Goal: Information Seeking & Learning: Check status

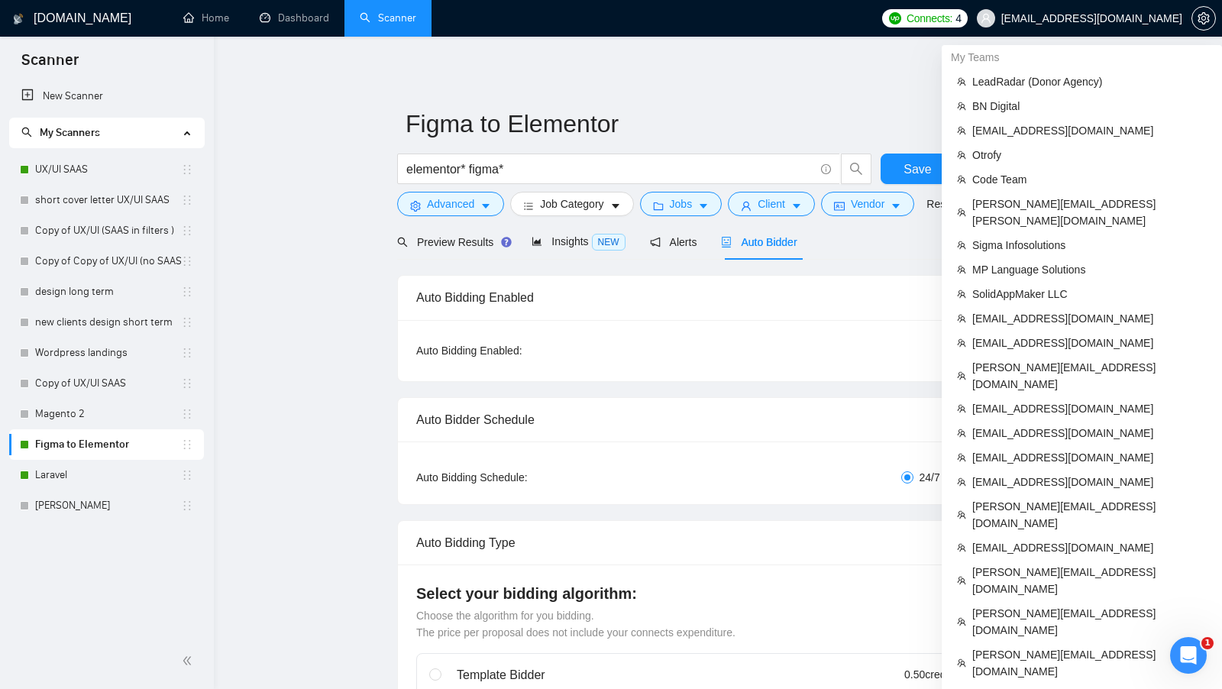
scroll to position [788, 0]
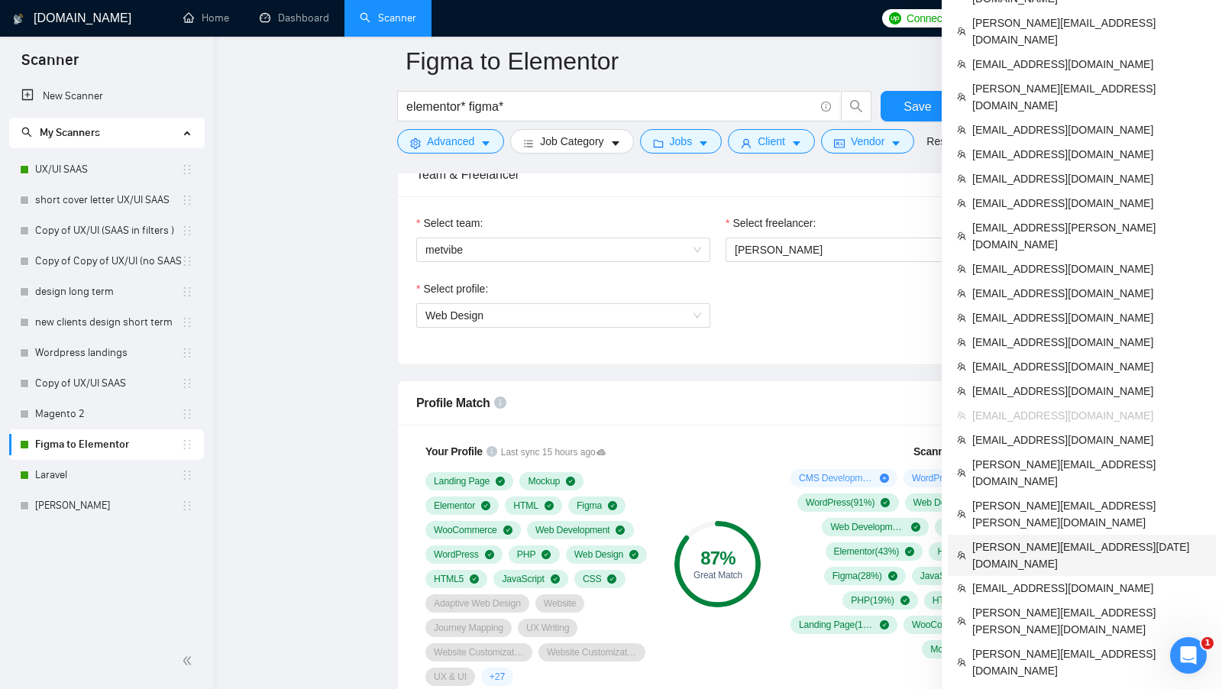
click at [1032, 539] on span "[PERSON_NAME][EMAIL_ADDRESS][DATE][DOMAIN_NAME]" at bounding box center [1089, 556] width 235 height 34
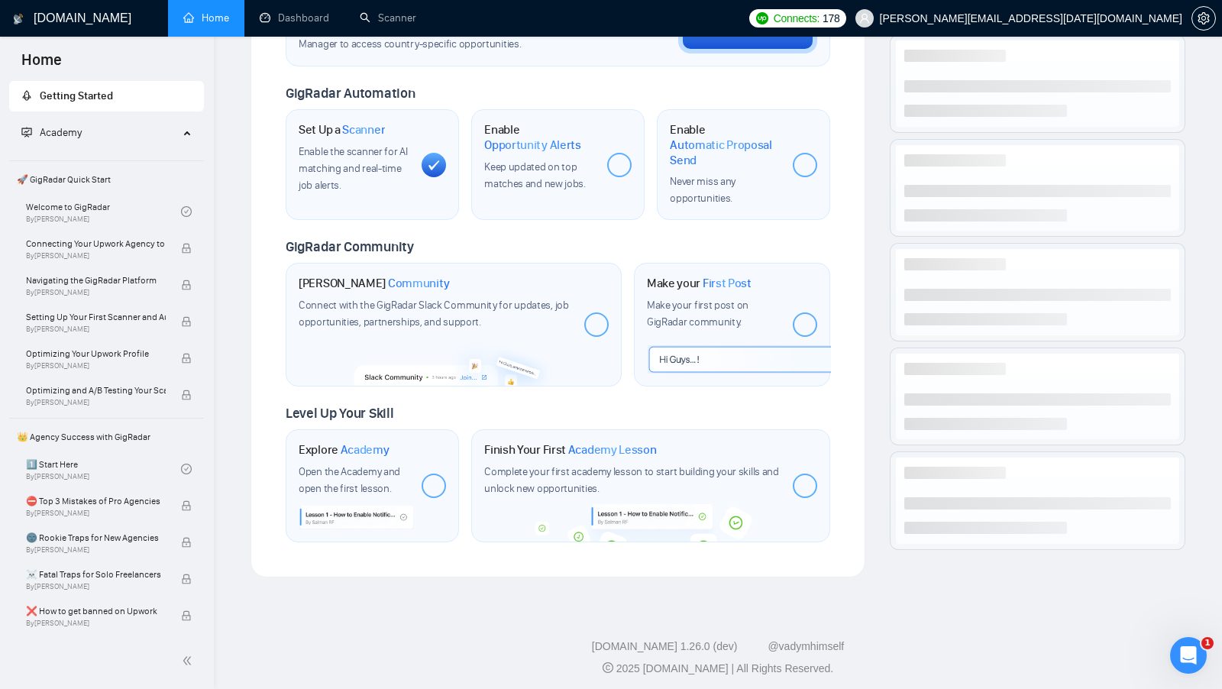
click at [321, 42] on span "Set up your [GEOGRAPHIC_DATA] or [GEOGRAPHIC_DATA] Business Manager to access c…" at bounding box center [450, 37] width 303 height 29
click at [310, 24] on link "Dashboard" at bounding box center [295, 17] width 70 height 13
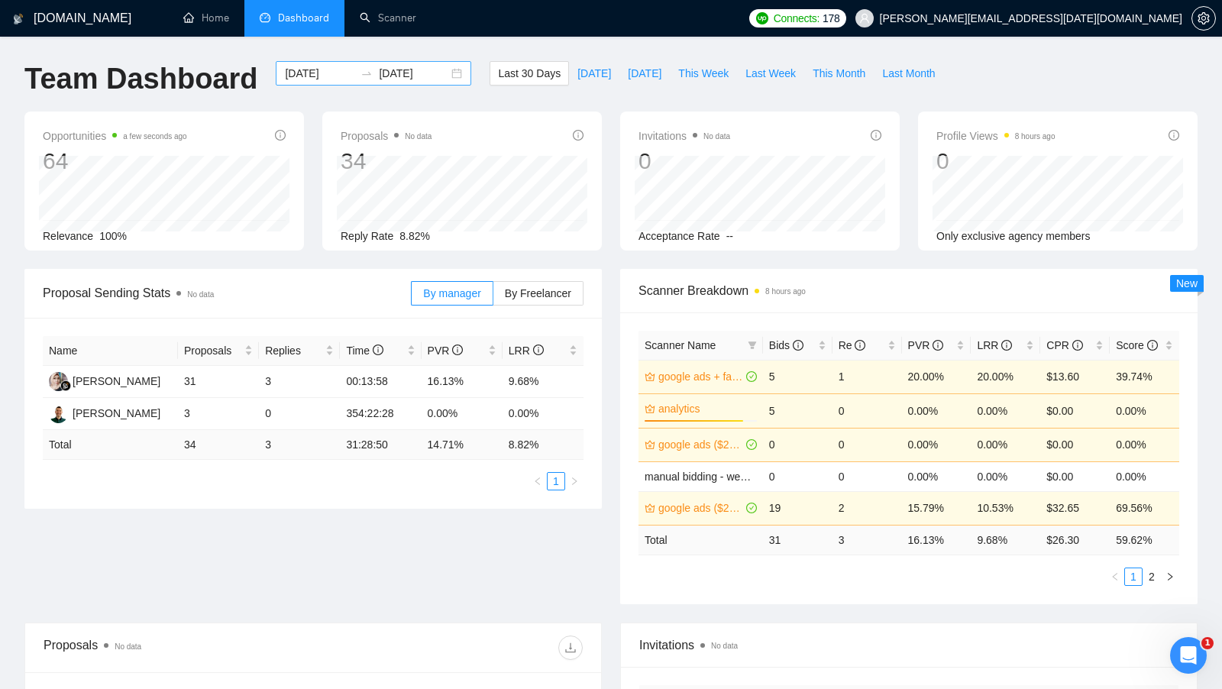
click at [448, 79] on div "[DATE] [DATE]" at bounding box center [374, 73] width 196 height 24
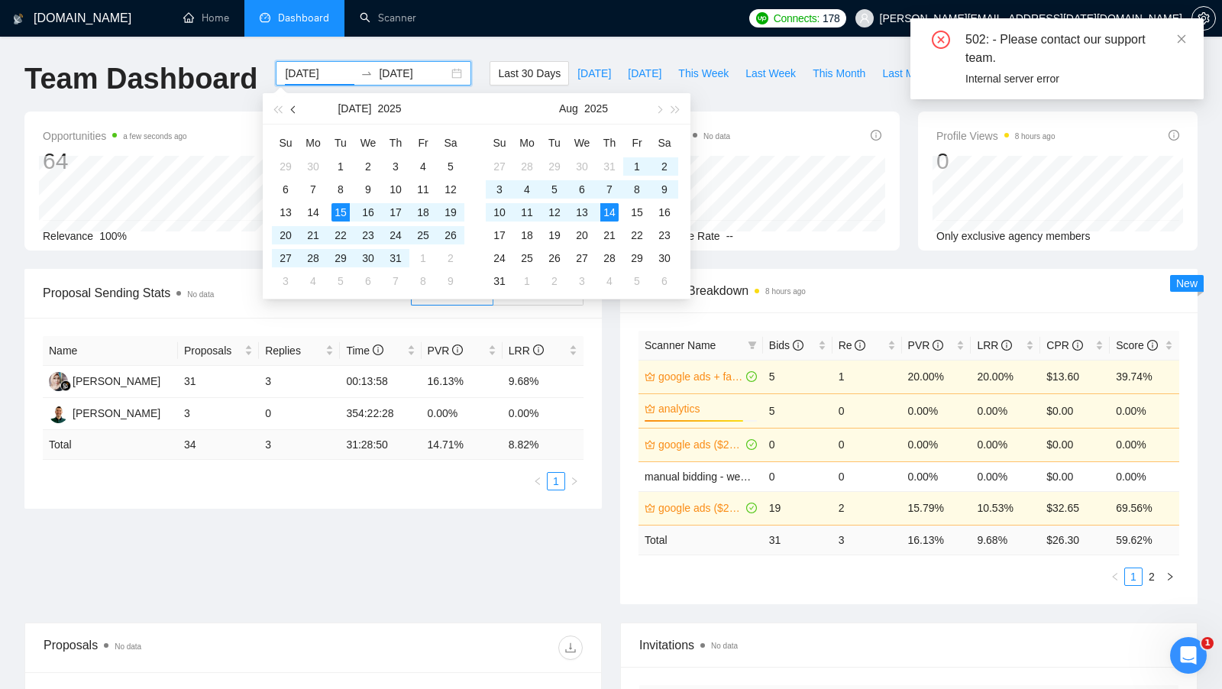
click at [298, 107] on button "button" at bounding box center [294, 108] width 17 height 31
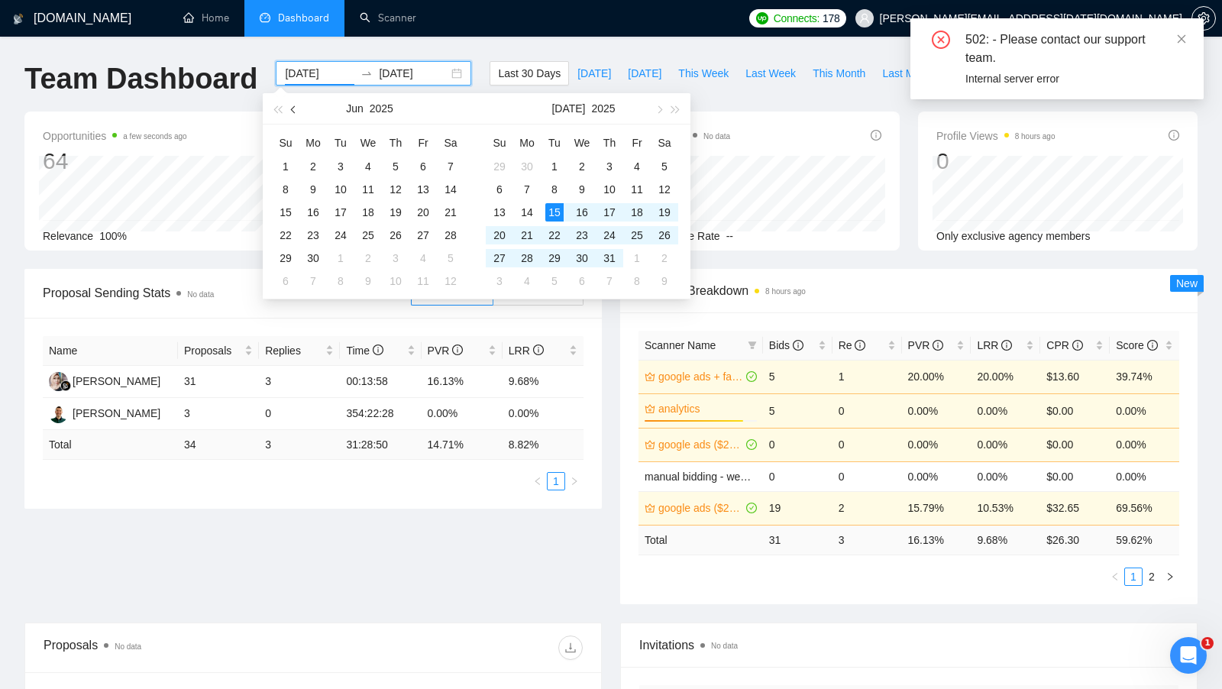
click at [298, 107] on button "button" at bounding box center [294, 108] width 17 height 31
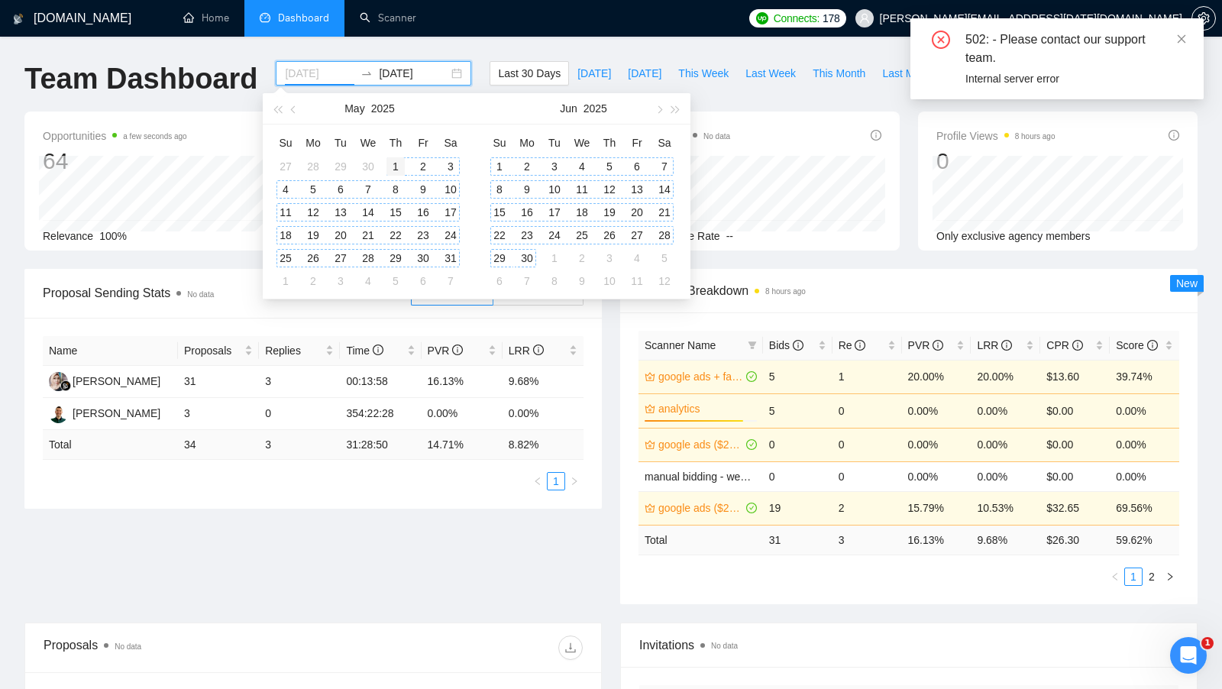
type input "[DATE]"
click at [392, 162] on div "1" at bounding box center [396, 166] width 18 height 18
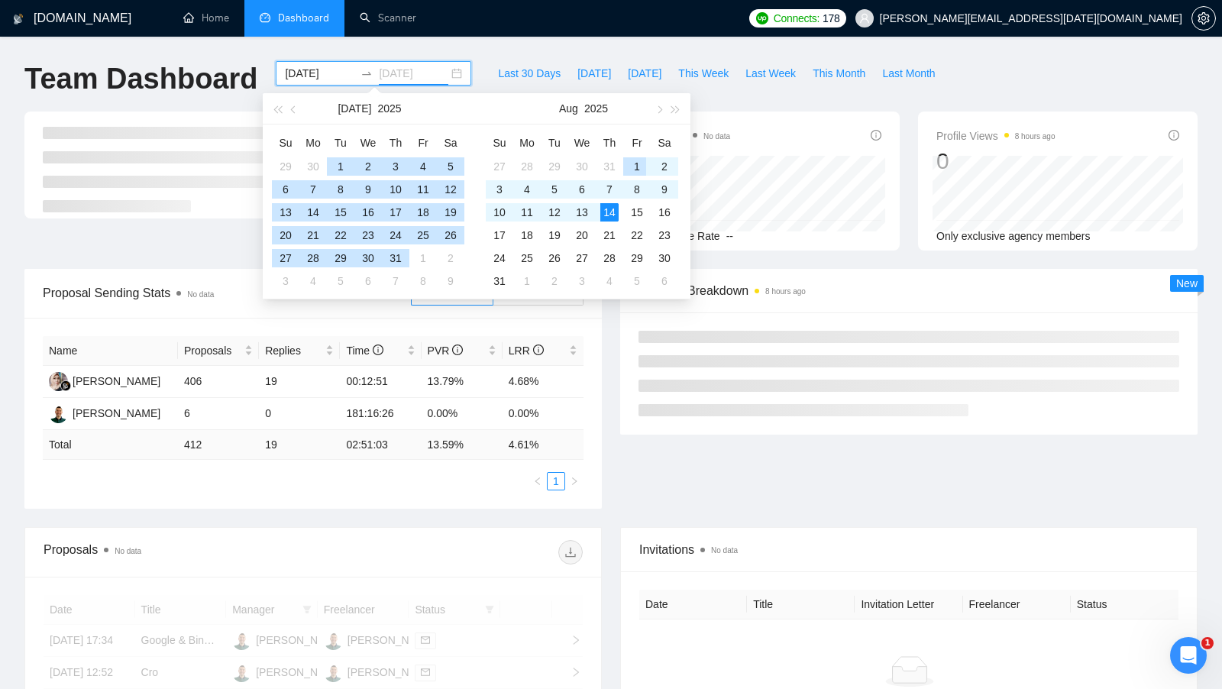
type input "[DATE]"
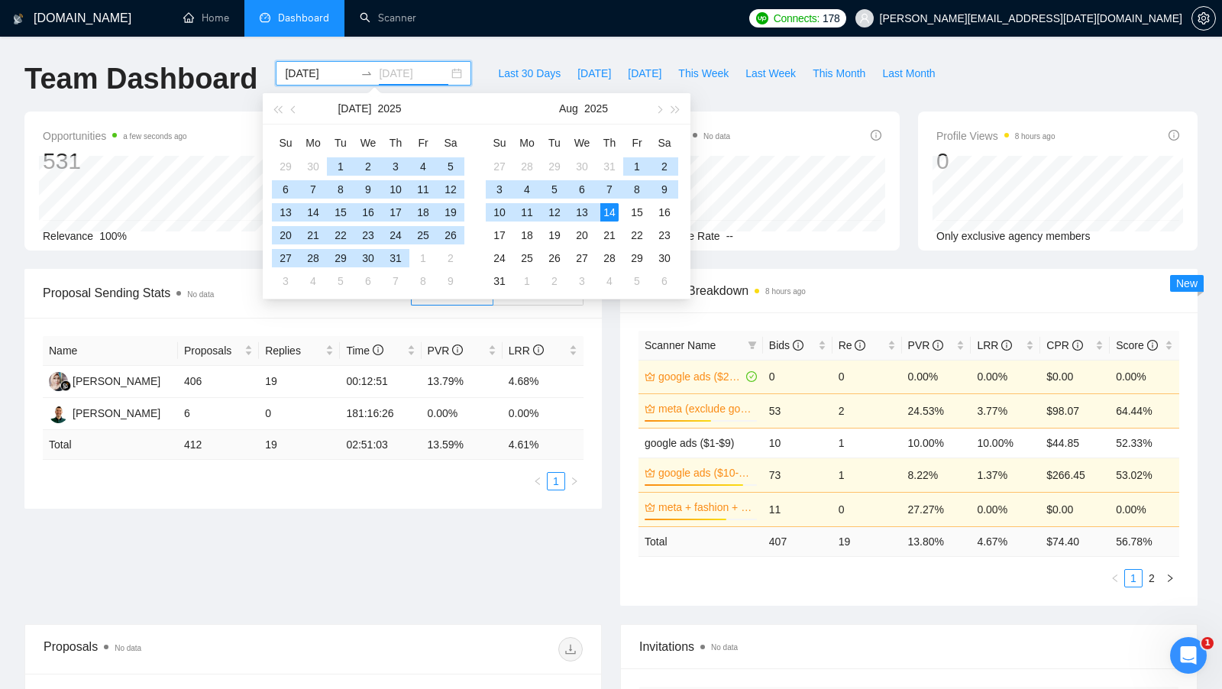
click at [616, 209] on div "14" at bounding box center [609, 212] width 18 height 18
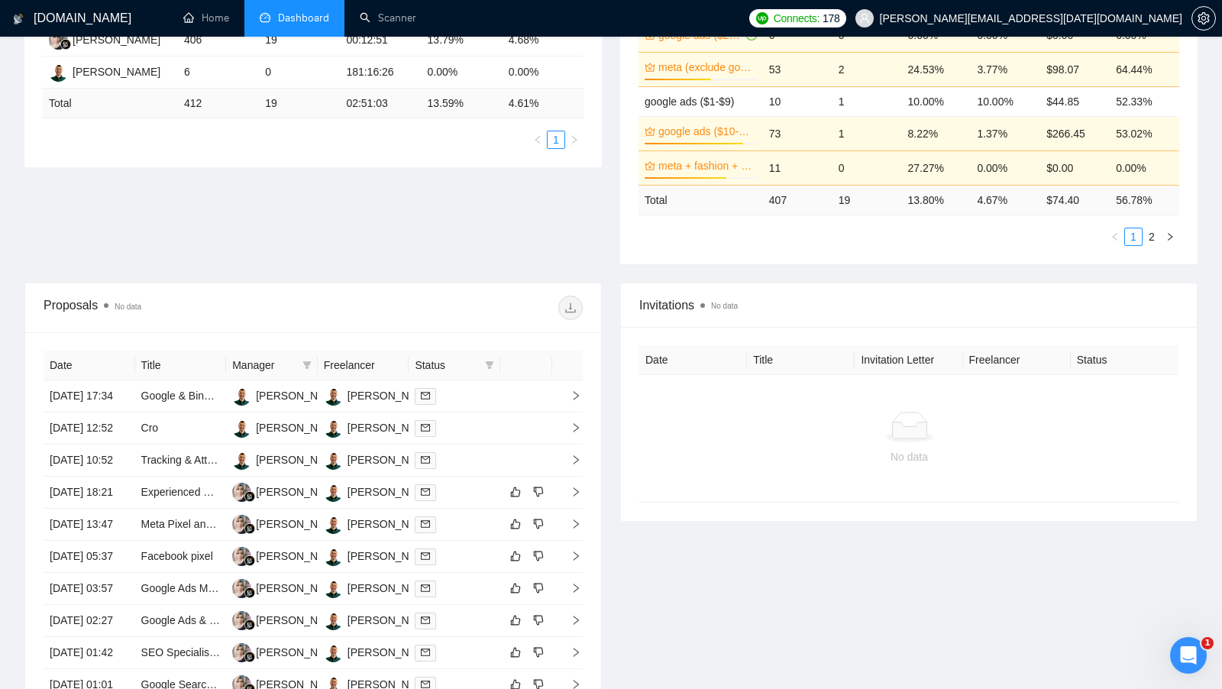
scroll to position [360, 0]
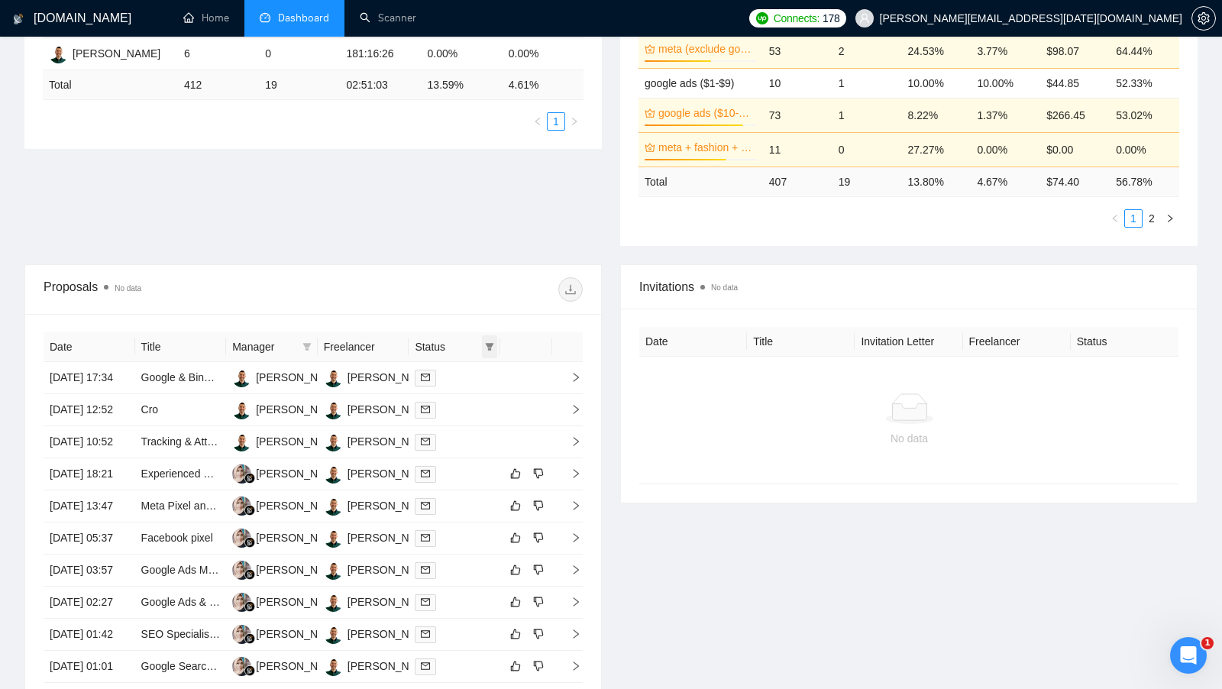
click at [490, 353] on span at bounding box center [489, 346] width 15 height 23
click at [465, 369] on span "Chat" at bounding box center [450, 372] width 73 height 17
checkbox input "true"
click at [536, 332] on div "Date Title Manager Freelancer Status [DATE] 17:34 Google & Bing Ads Campaign Ma…" at bounding box center [313, 522] width 539 height 381
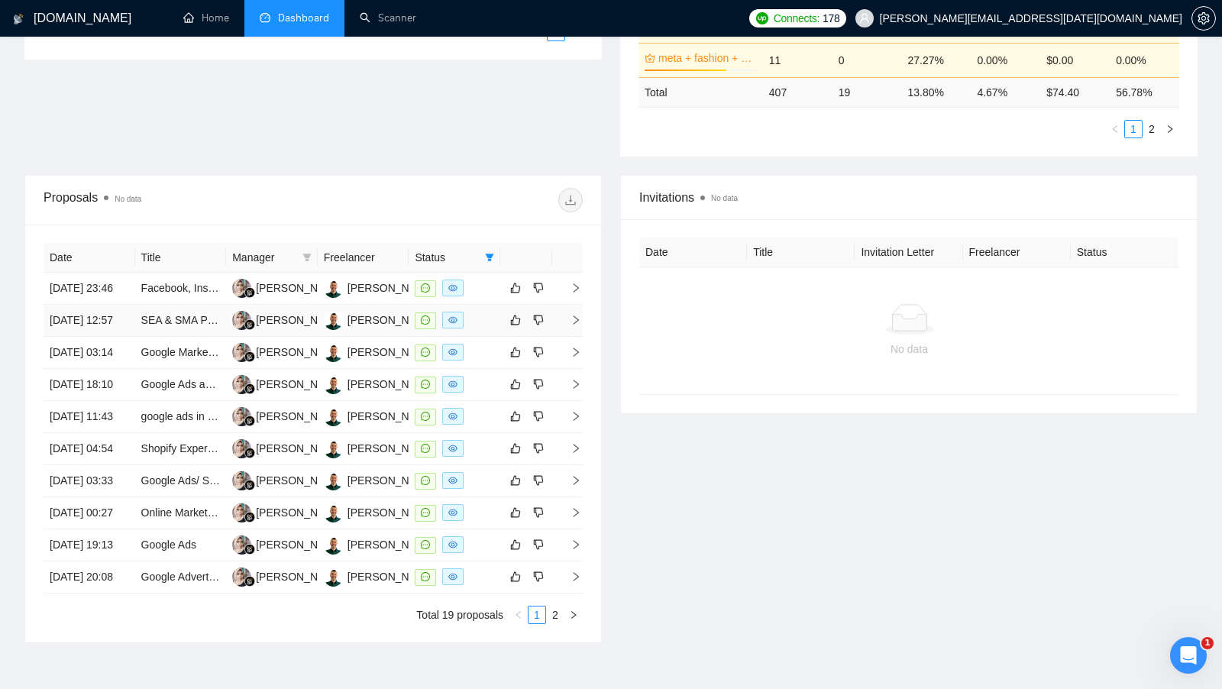
scroll to position [676, 0]
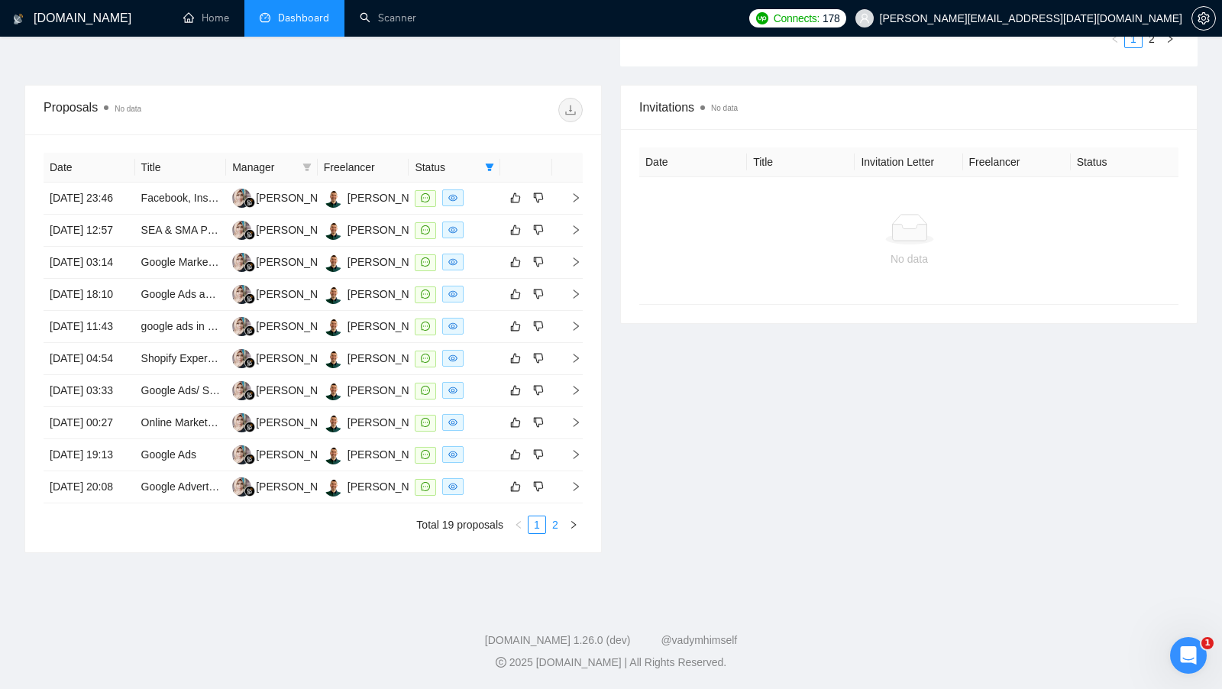
click at [554, 523] on link "2" at bounding box center [555, 524] width 17 height 17
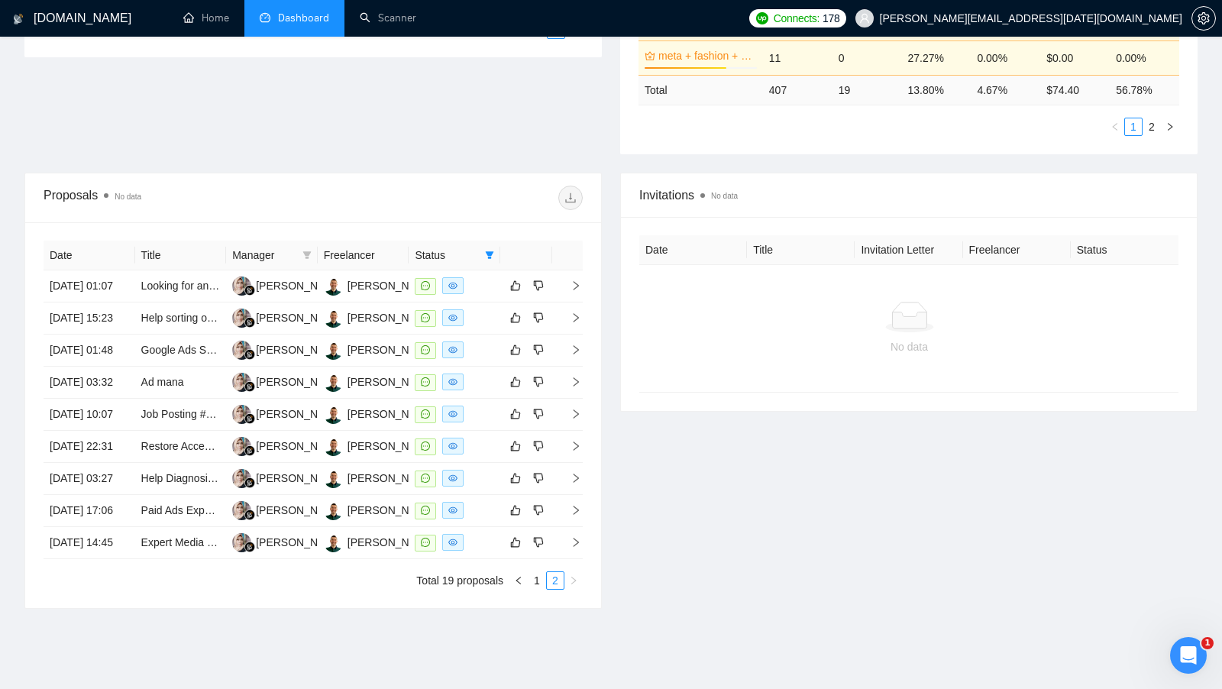
scroll to position [332, 0]
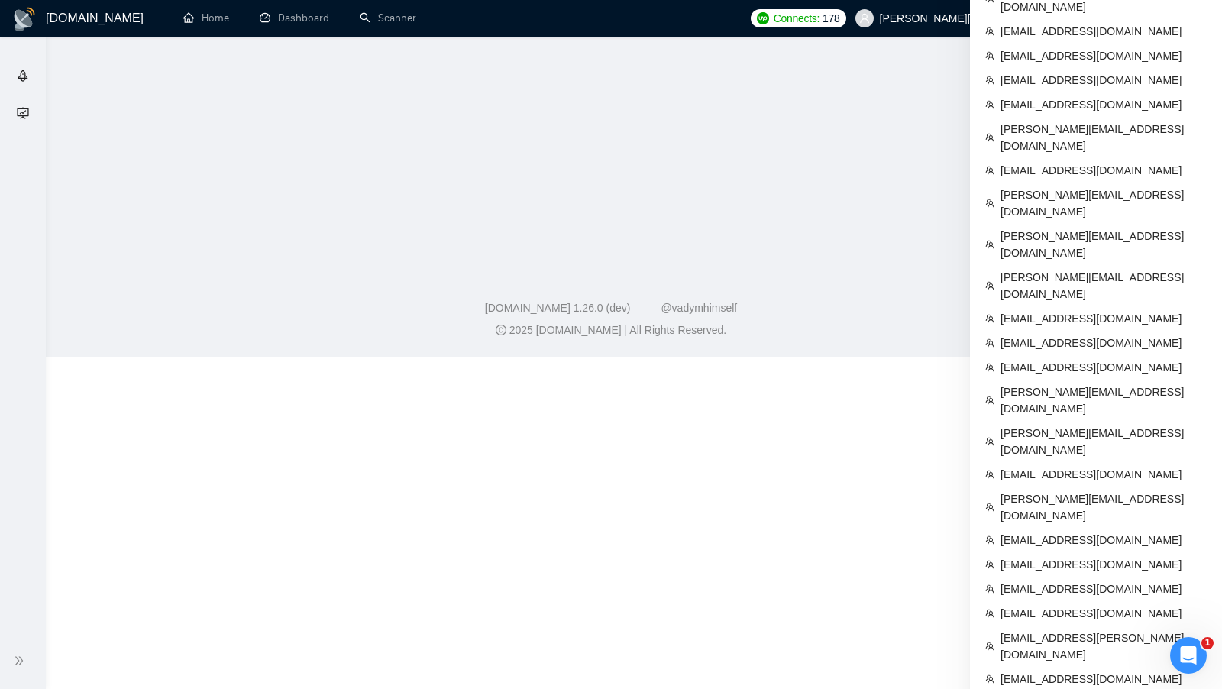
scroll to position [768, 0]
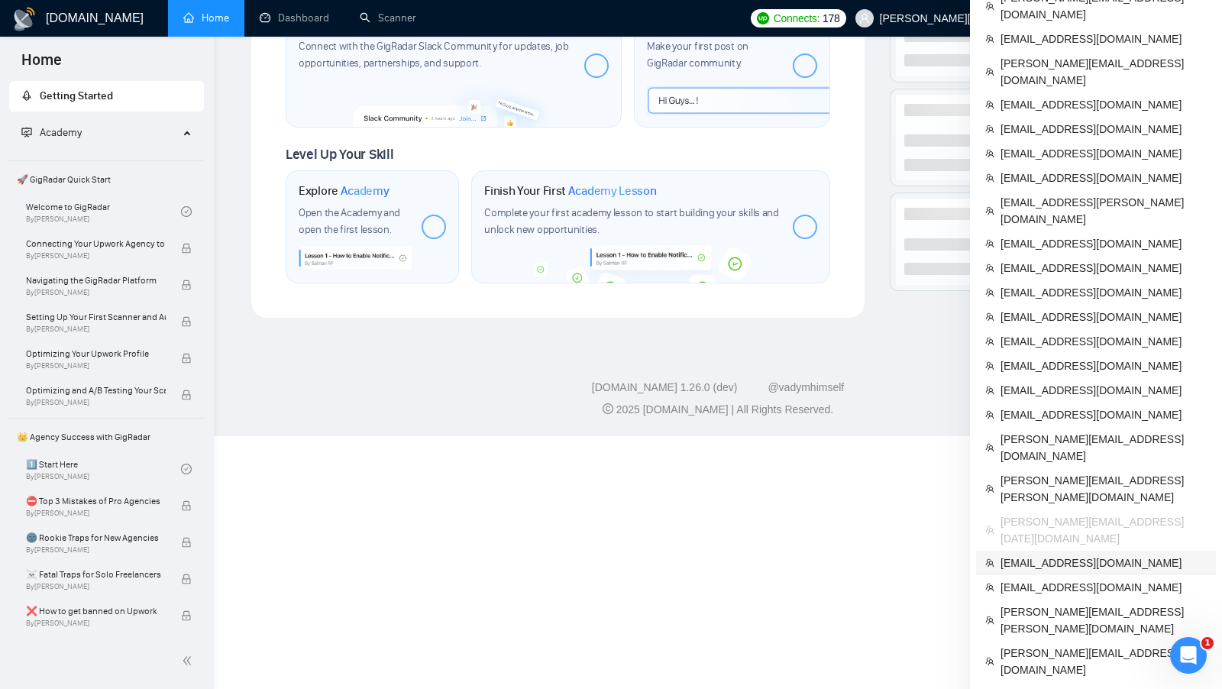
click at [1087, 555] on span "[EMAIL_ADDRESS][DOMAIN_NAME]" at bounding box center [1104, 563] width 206 height 17
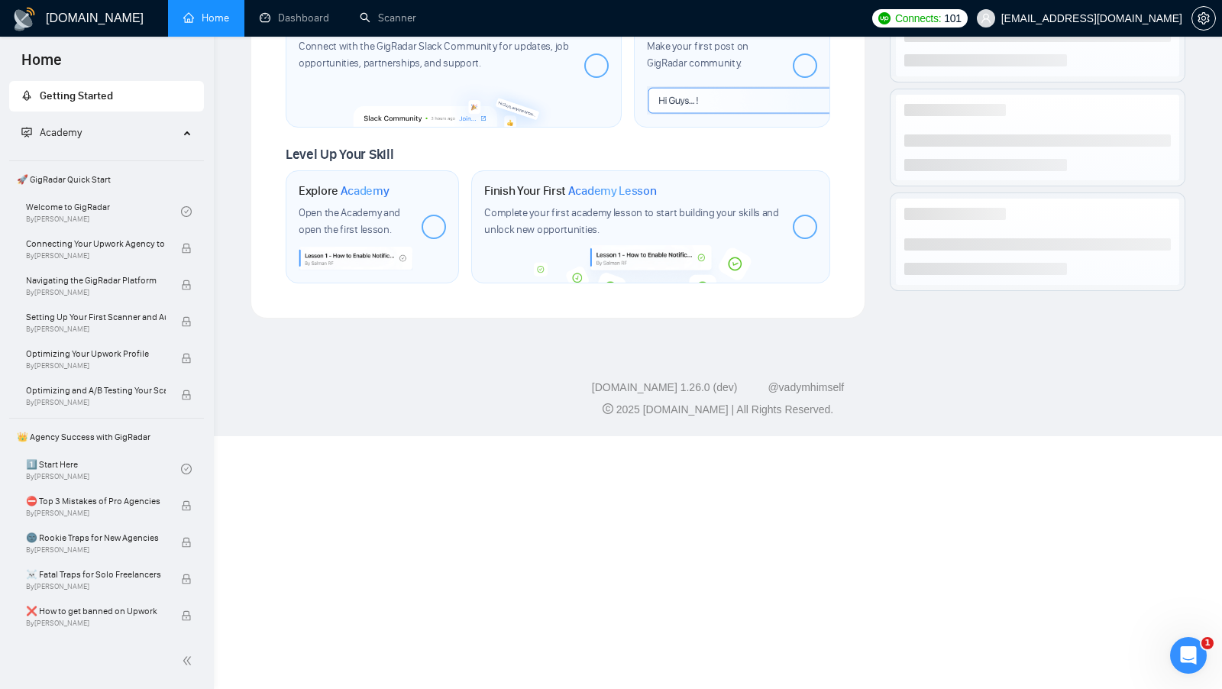
scroll to position [768, 0]
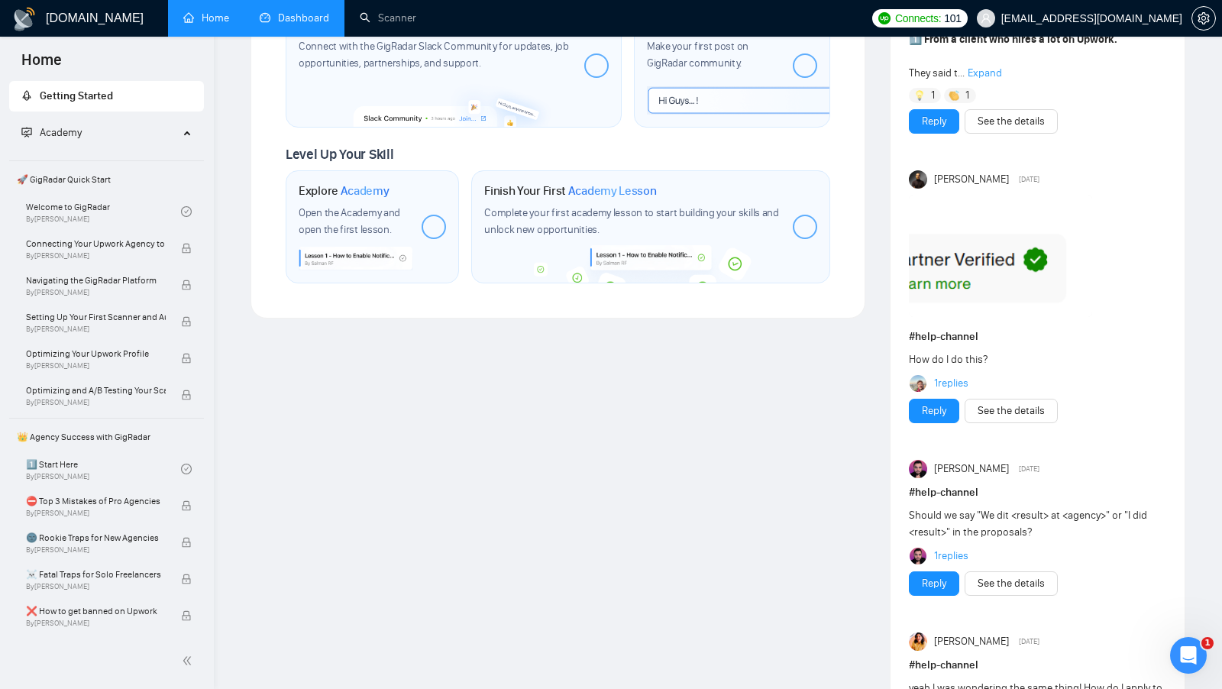
click at [312, 20] on link "Dashboard" at bounding box center [295, 17] width 70 height 13
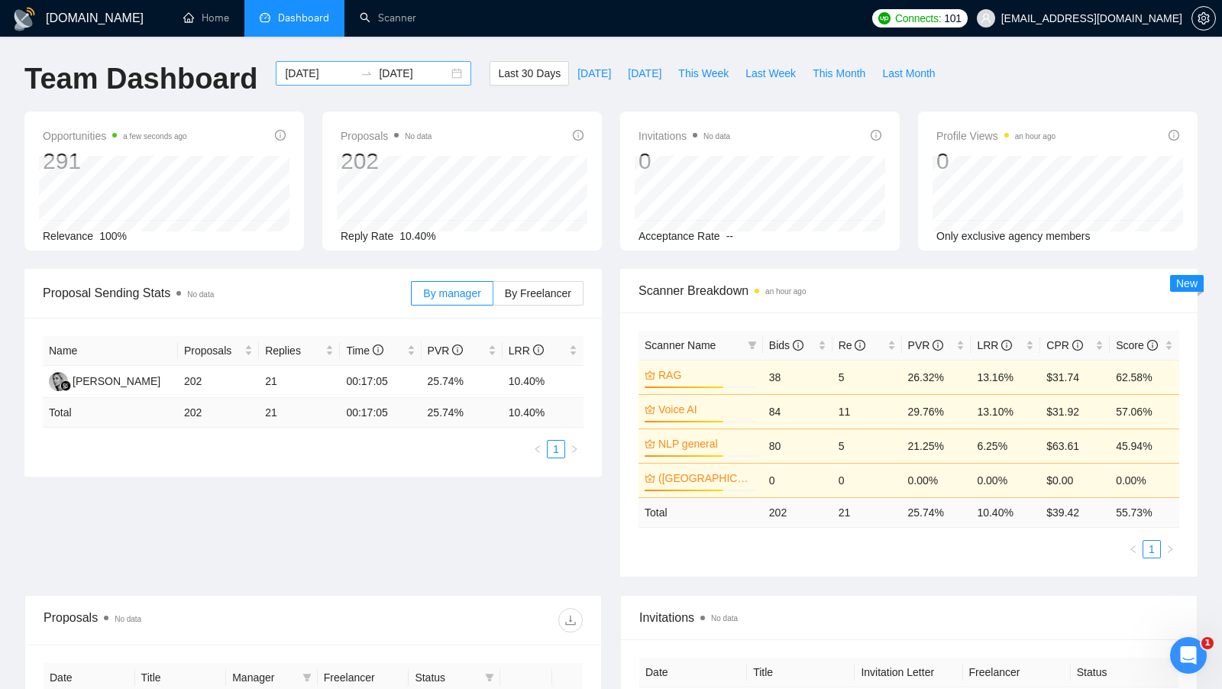
click at [445, 76] on div "[DATE] [DATE]" at bounding box center [374, 73] width 196 height 24
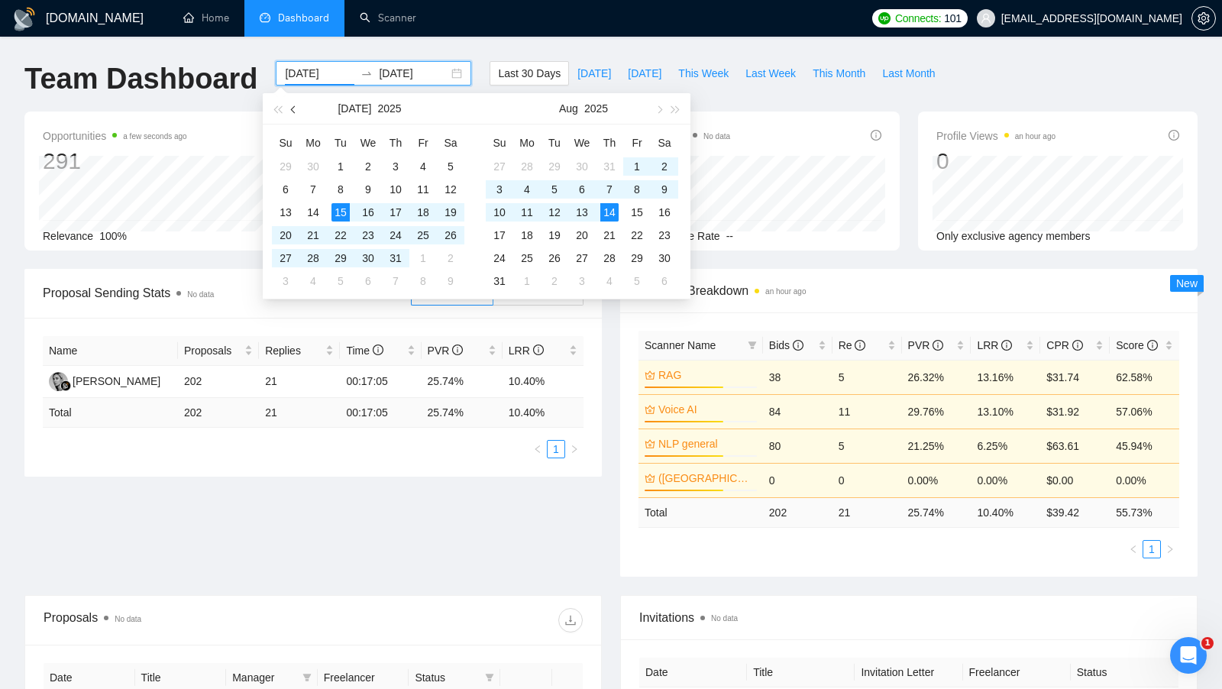
click at [294, 111] on span "button" at bounding box center [295, 109] width 8 height 8
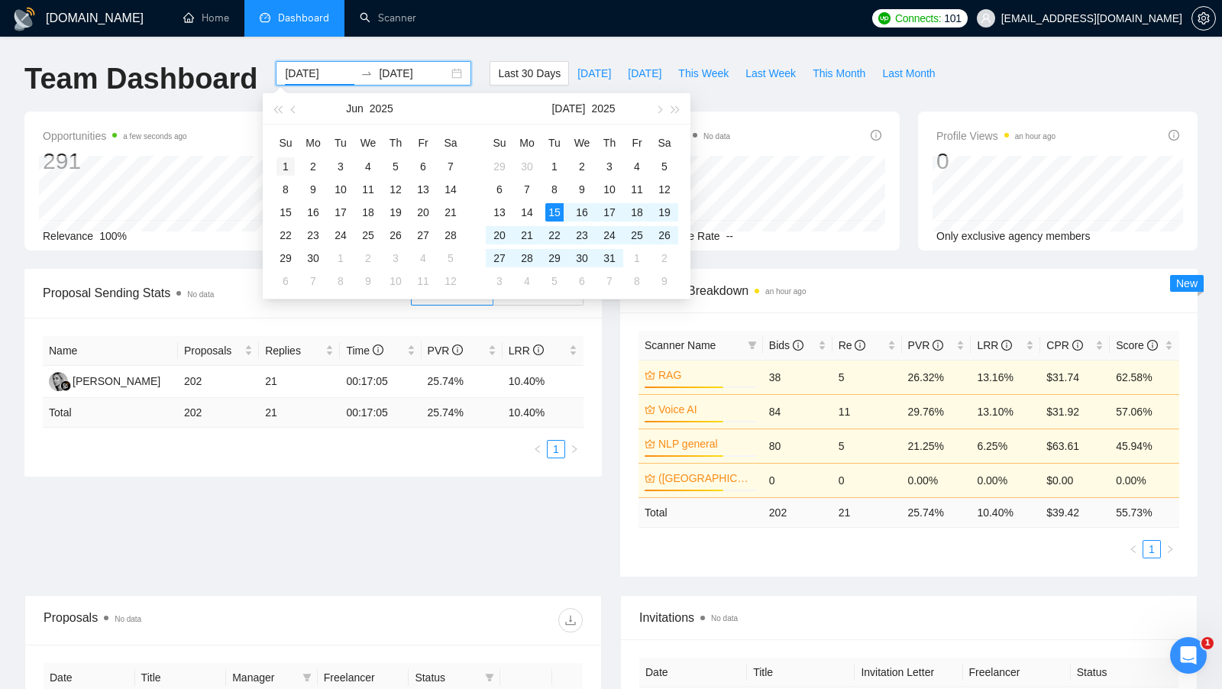
type input "2025-06-01"
click at [277, 160] on div "1" at bounding box center [286, 166] width 18 height 18
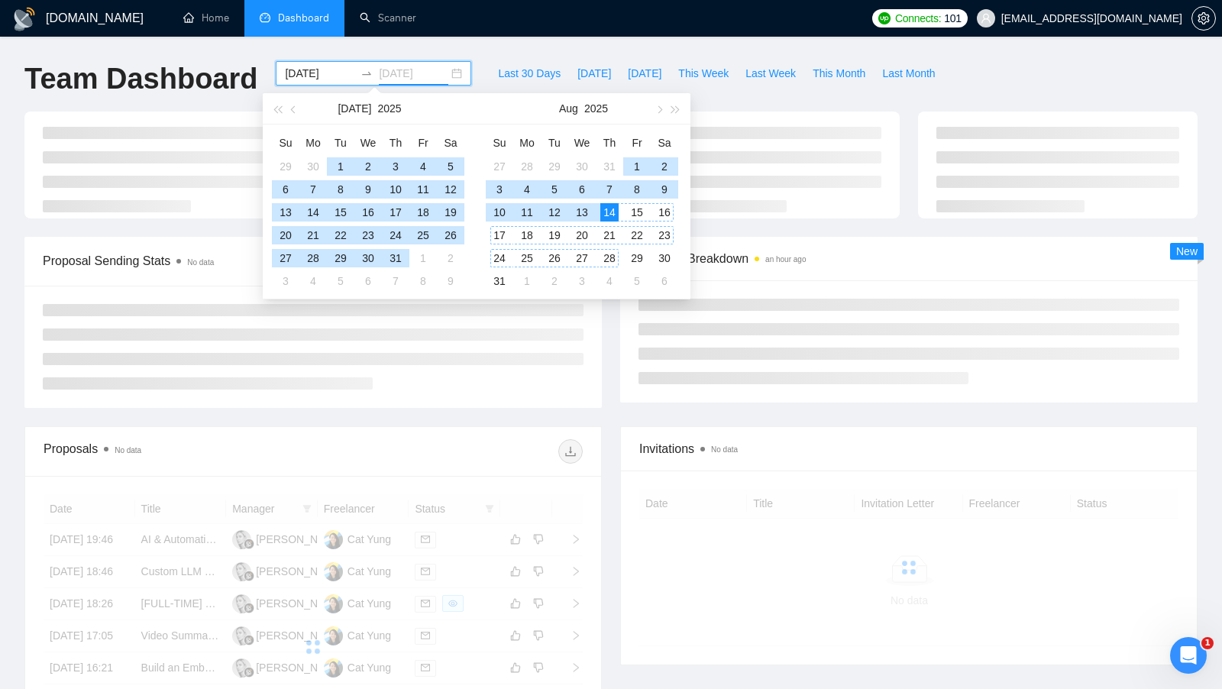
type input "[DATE]"
click at [610, 212] on div "14" at bounding box center [609, 212] width 18 height 18
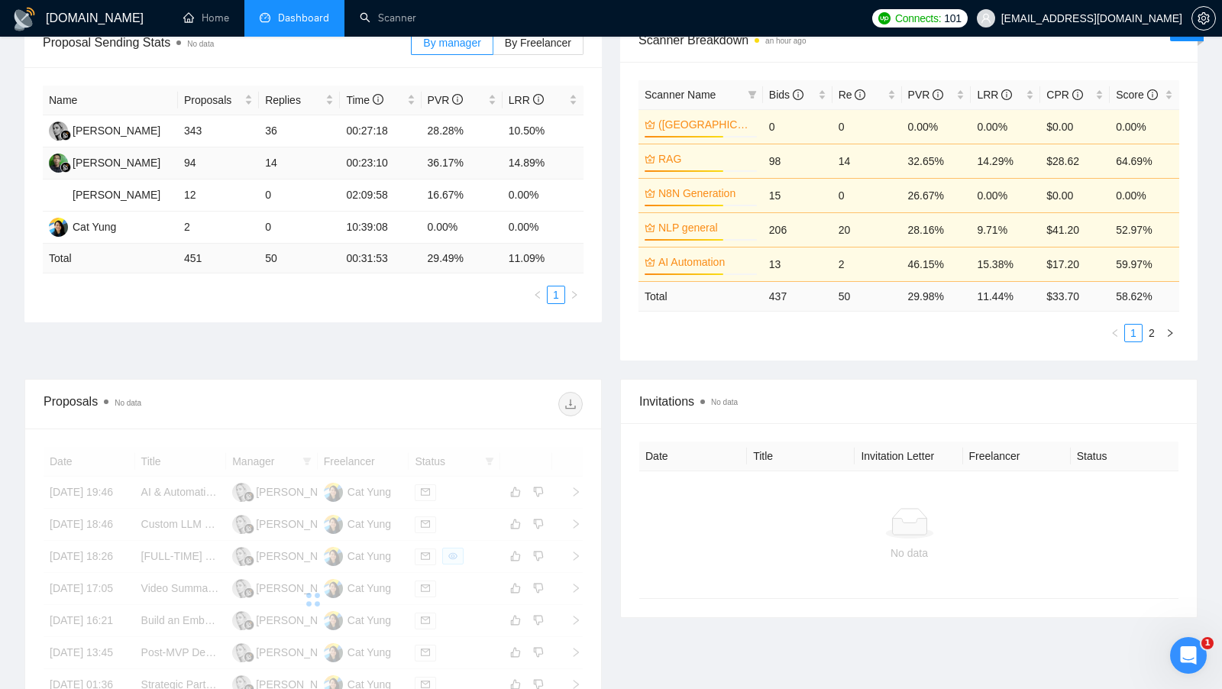
scroll to position [254, 0]
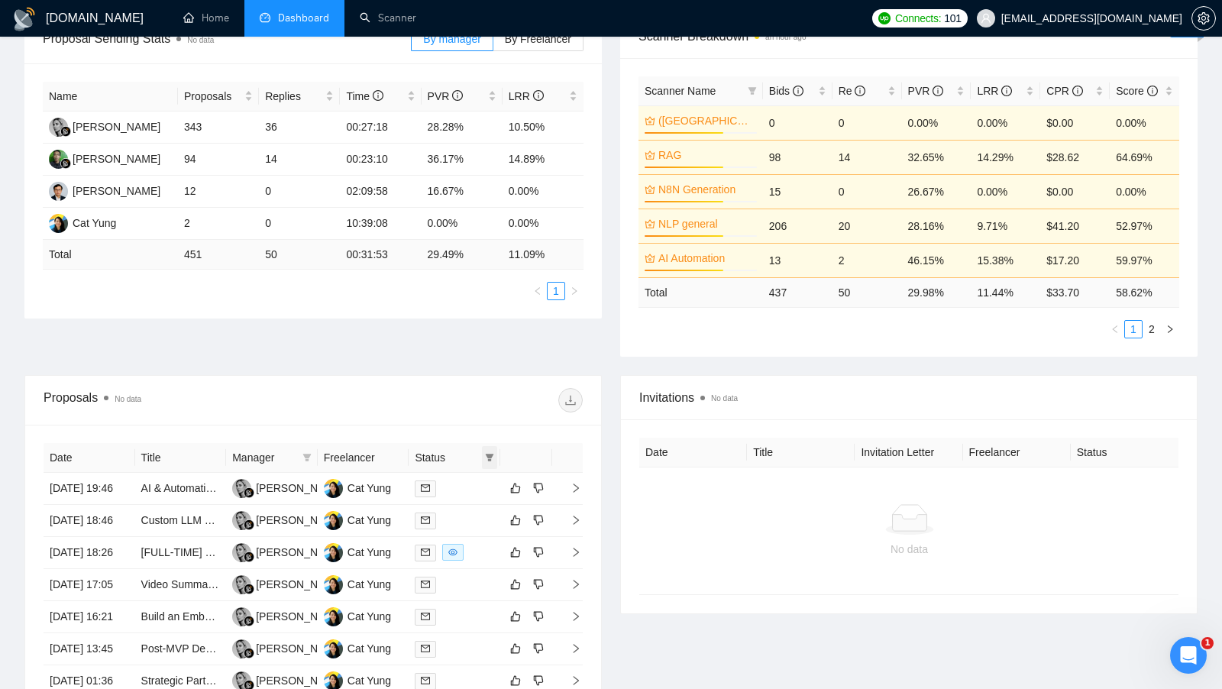
click at [494, 453] on icon "filter" at bounding box center [489, 457] width 9 height 9
click at [468, 475] on span "Chat" at bounding box center [450, 482] width 73 height 17
checkbox input "true"
click at [480, 426] on div "Date Title Manager Freelancer Status 13 Aug, 2025 19:46 AI & Automation Expert …" at bounding box center [313, 634] width 576 height 418
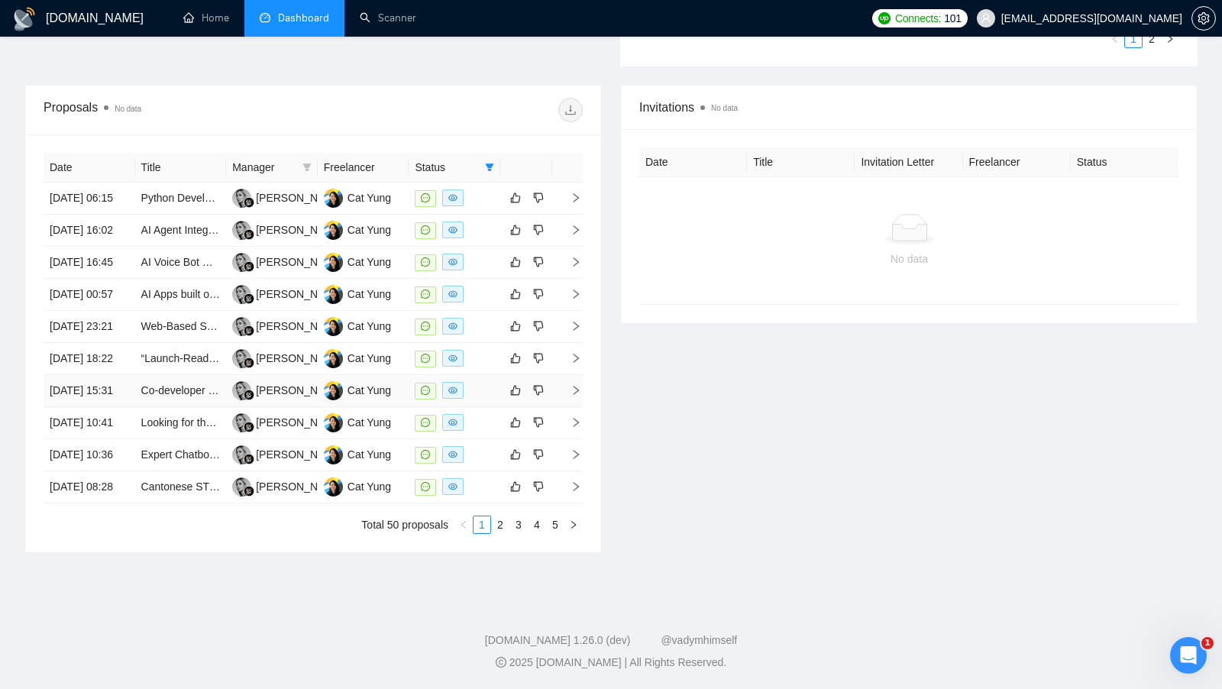
scroll to position [596, 0]
click at [555, 533] on link "5" at bounding box center [555, 524] width 17 height 17
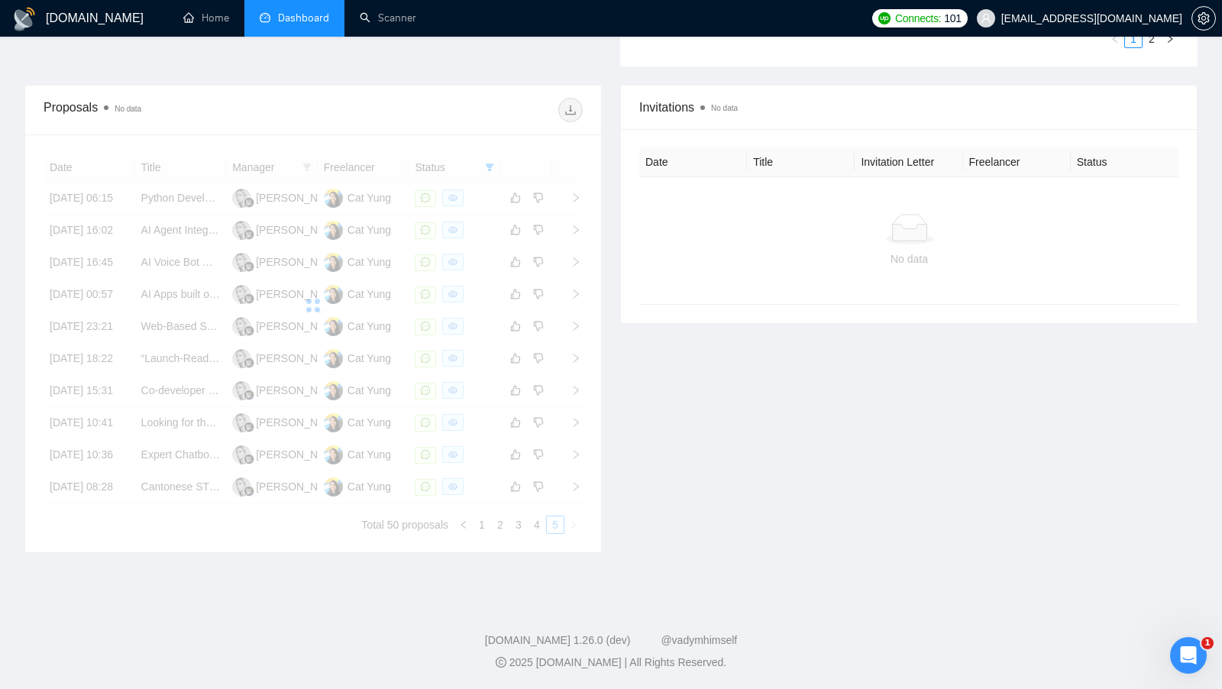
scroll to position [571, 0]
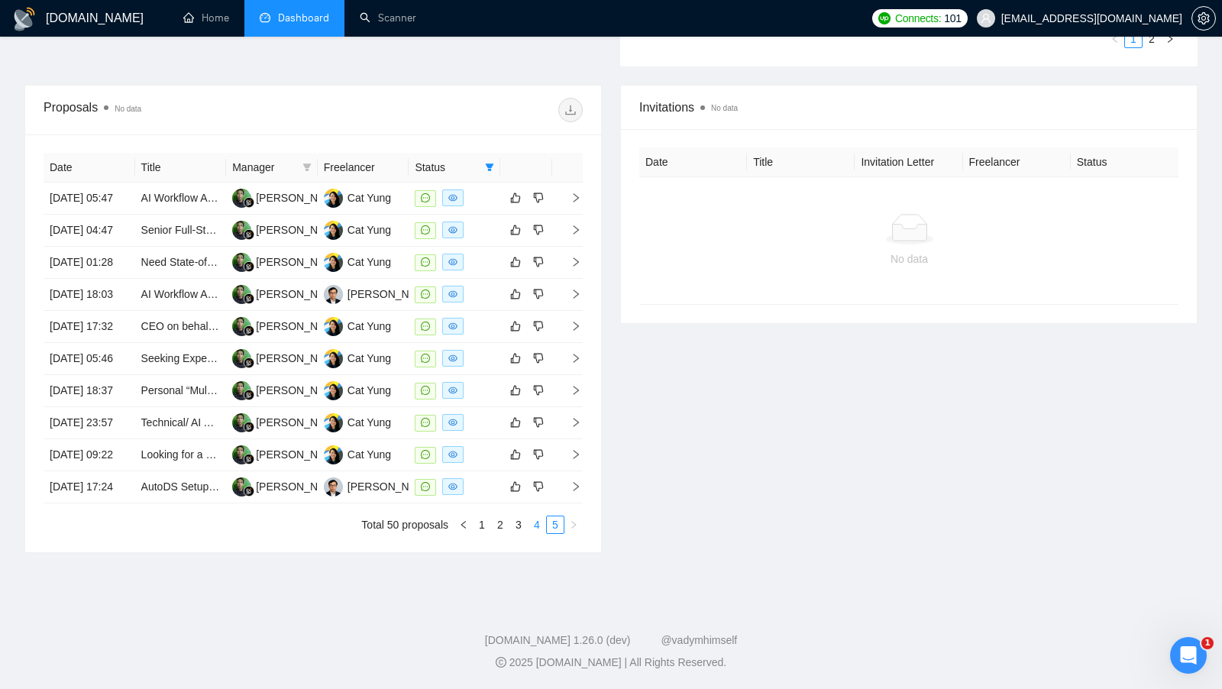
click at [536, 533] on link "4" at bounding box center [537, 524] width 17 height 17
click at [511, 533] on link "3" at bounding box center [518, 524] width 17 height 17
click at [535, 533] on link "4" at bounding box center [537, 524] width 17 height 17
click at [554, 533] on link "5" at bounding box center [555, 524] width 17 height 17
click at [539, 533] on link "4" at bounding box center [537, 524] width 17 height 17
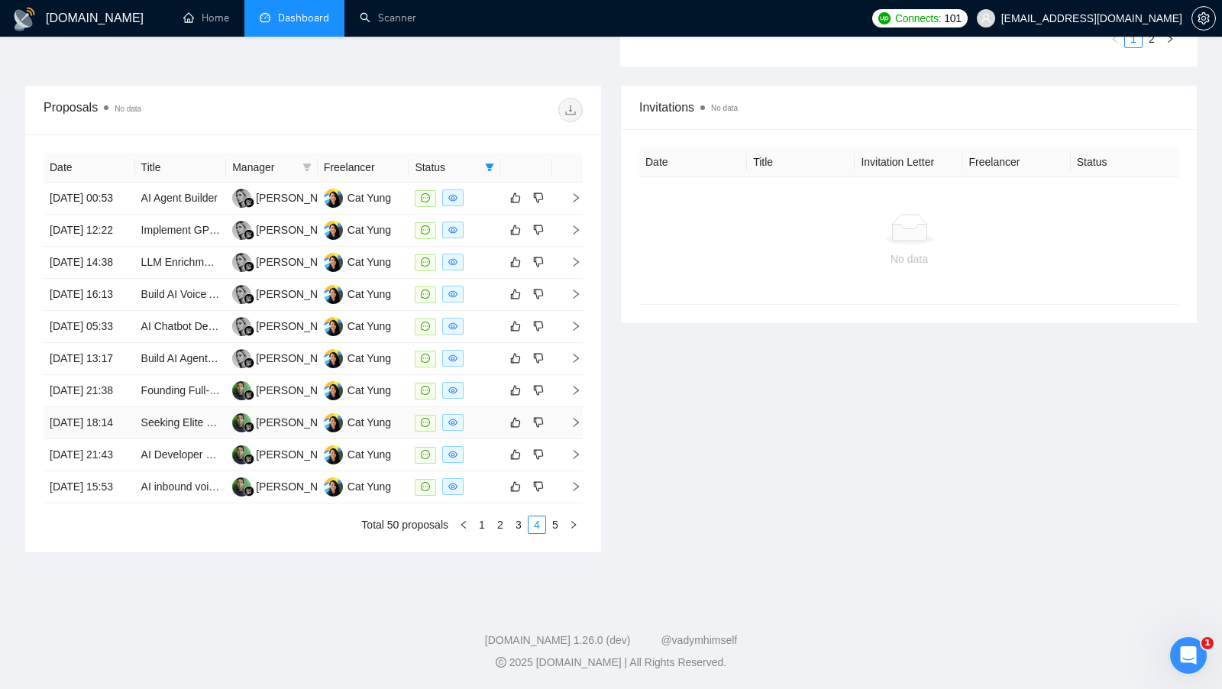
scroll to position [577, 0]
click at [128, 311] on td "24 Jun, 2025 16:13" at bounding box center [90, 295] width 92 height 32
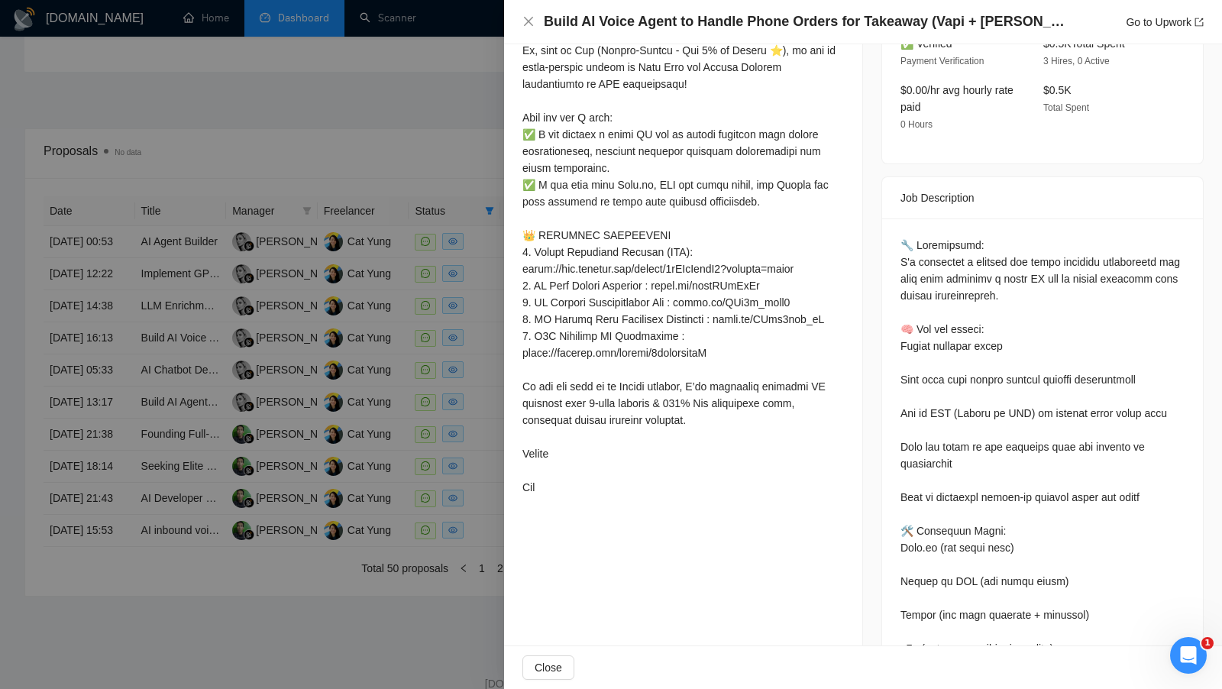
scroll to position [474, 0]
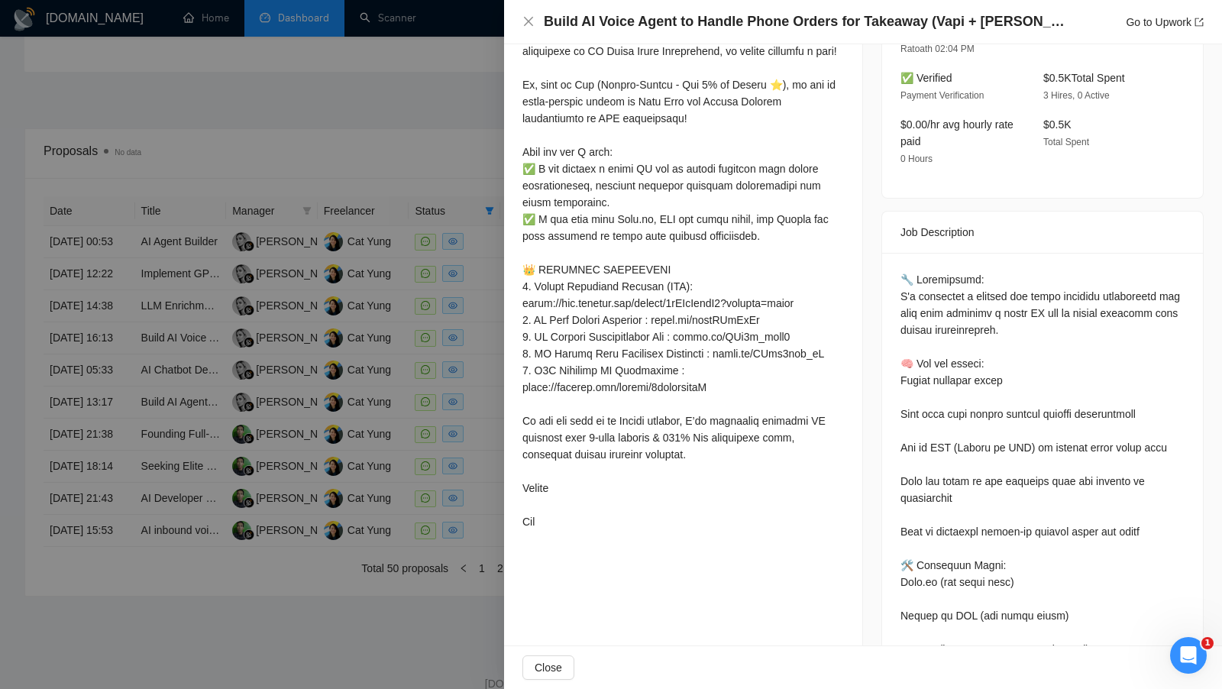
click at [474, 419] on div at bounding box center [611, 344] width 1222 height 689
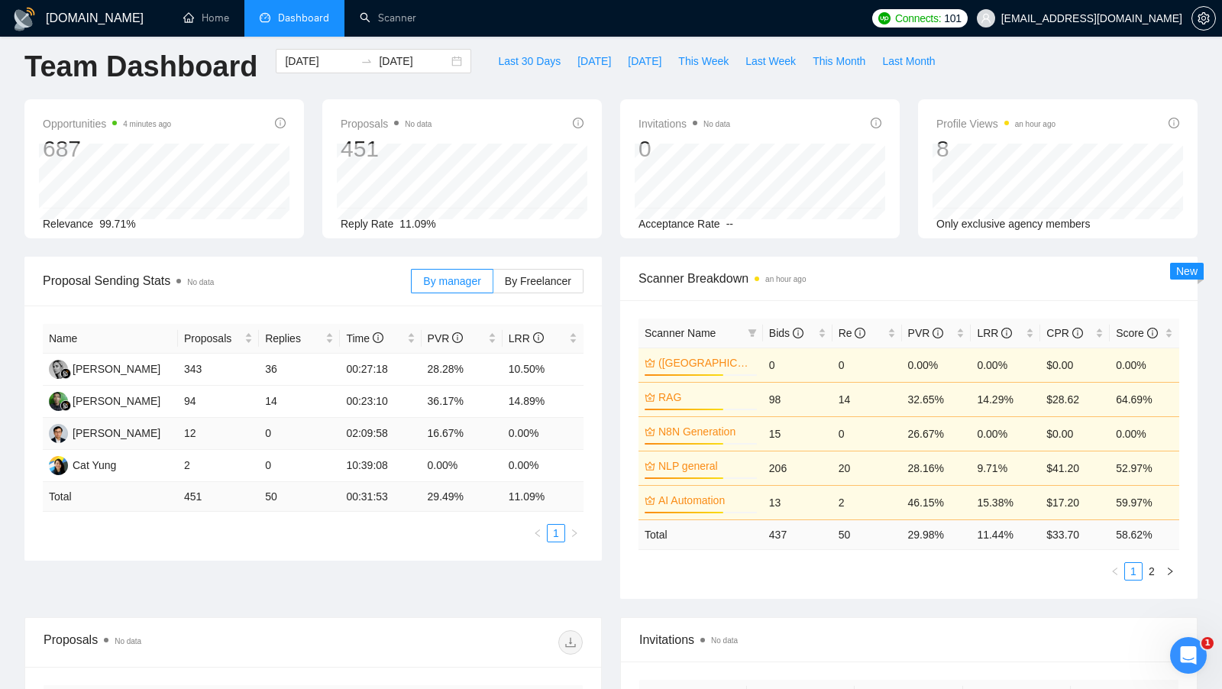
scroll to position [0, 0]
